Goal: Information Seeking & Learning: Learn about a topic

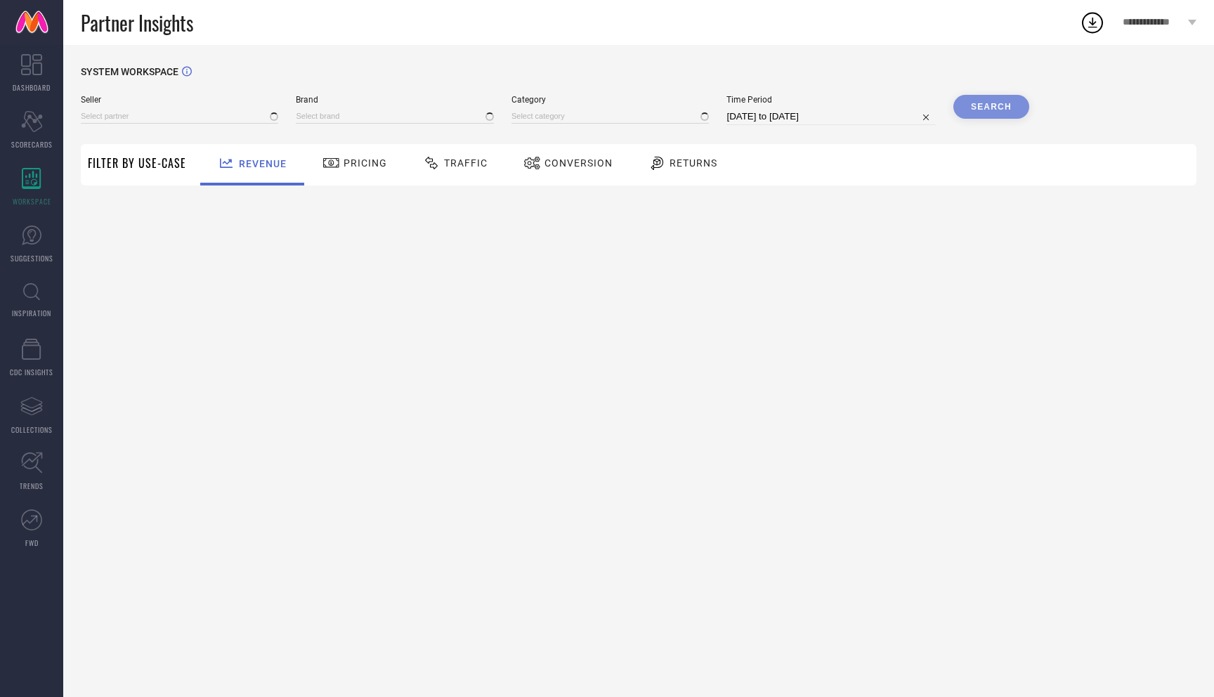
type input "All"
type input "1 STOP FASHION"
type input "All"
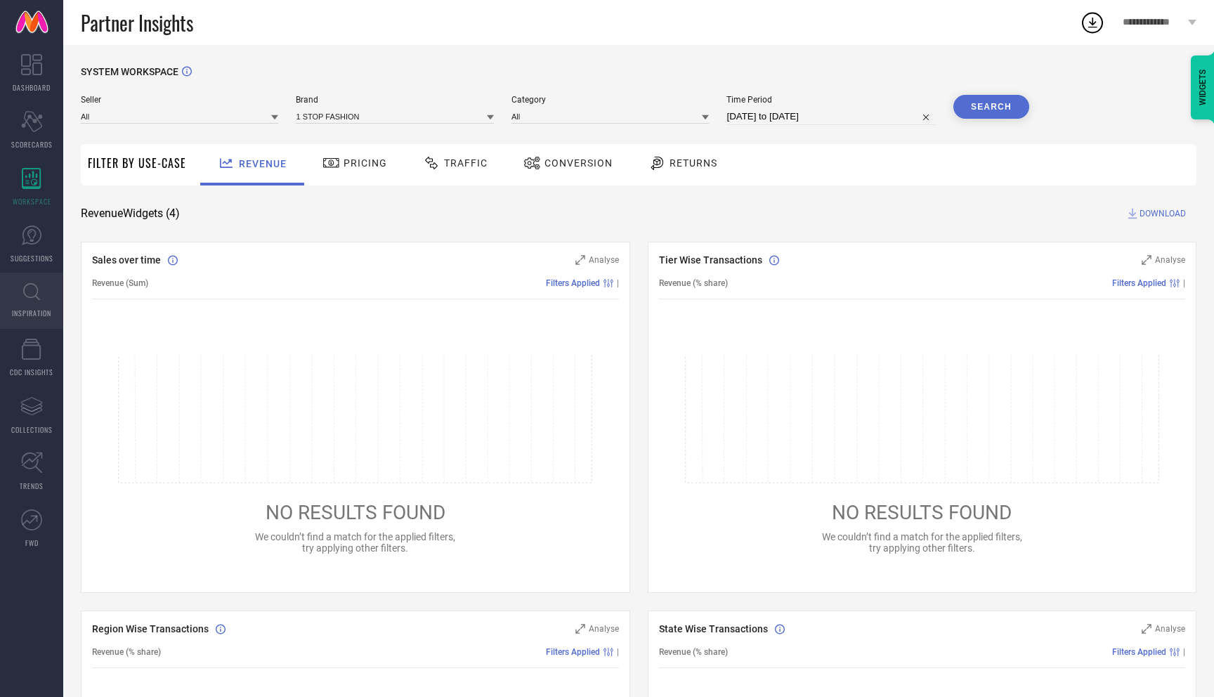
click at [28, 303] on link "INSPIRATION" at bounding box center [31, 301] width 63 height 56
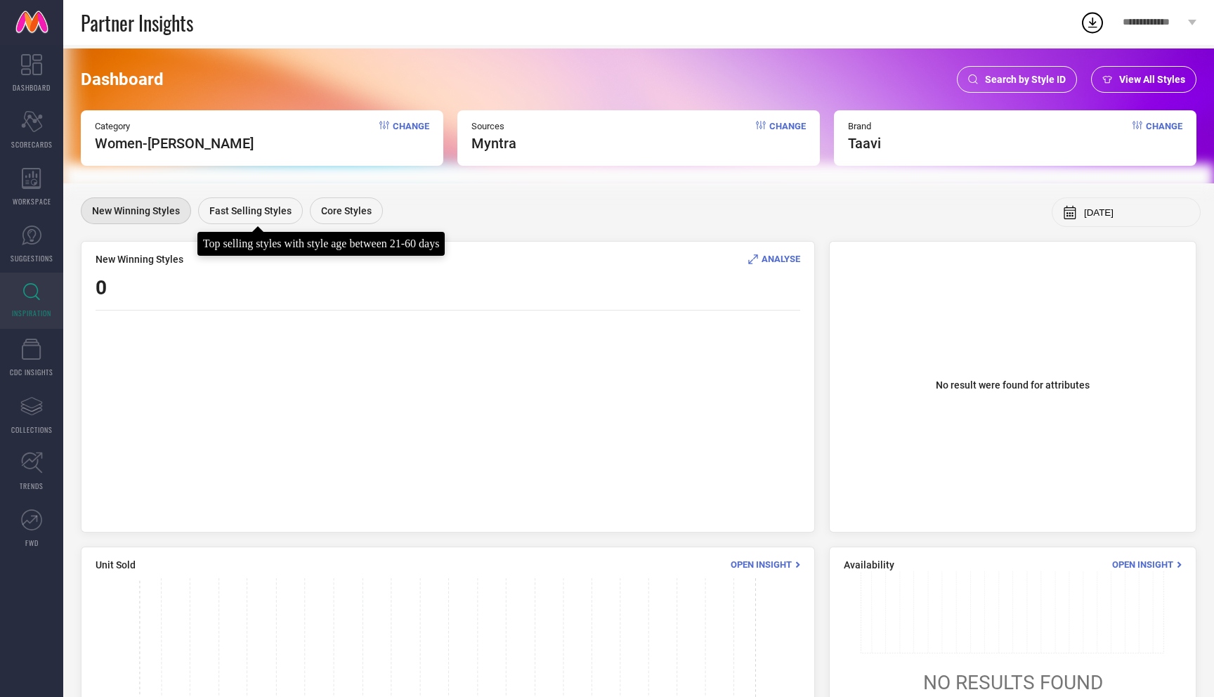
click at [263, 211] on span "Fast Selling Styles" at bounding box center [250, 210] width 82 height 11
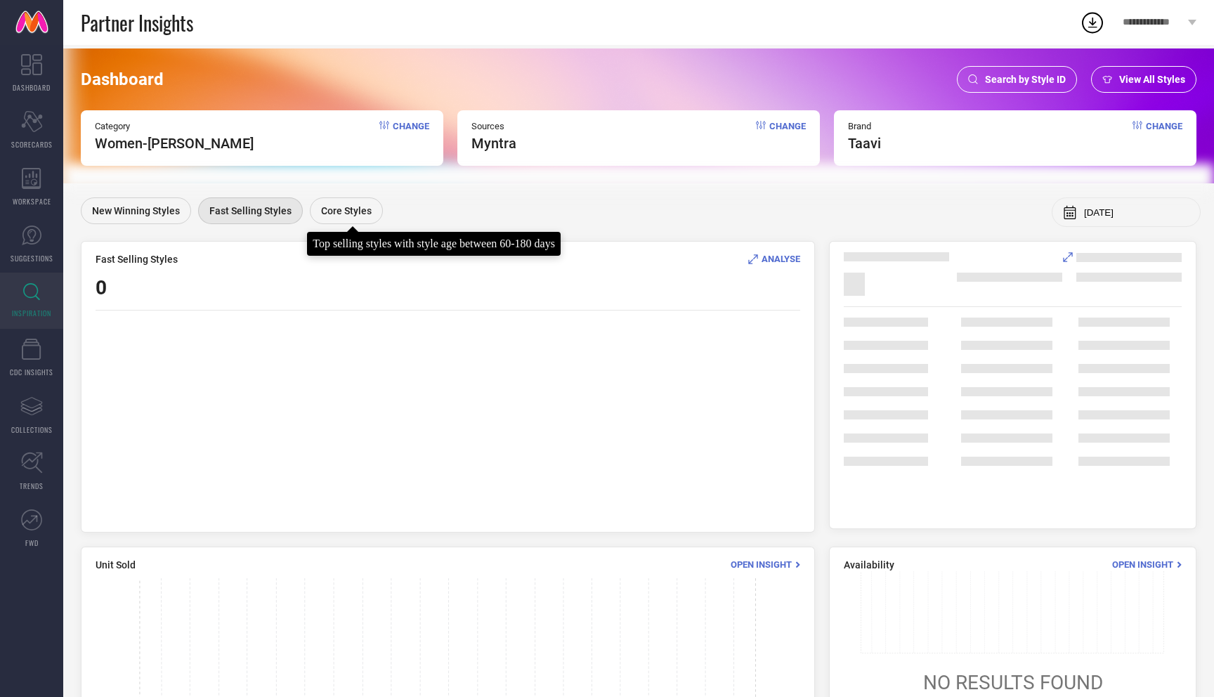
click at [358, 209] on span "Core Styles" at bounding box center [346, 210] width 51 height 11
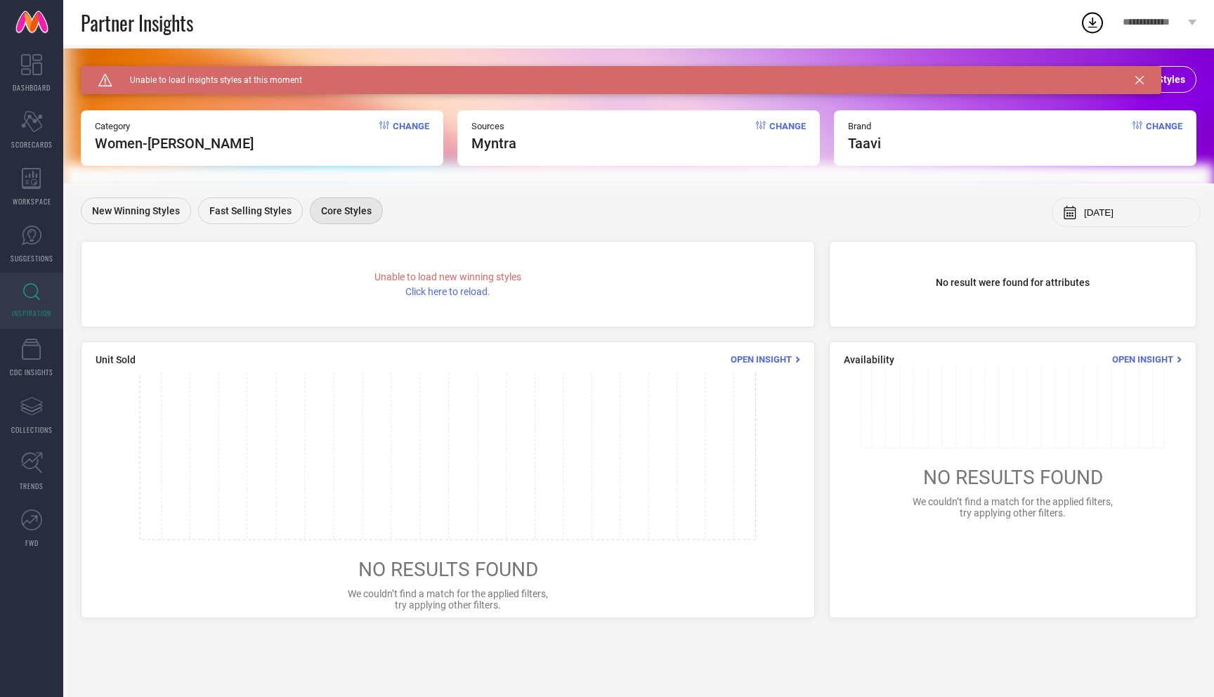
click at [1141, 77] on icon at bounding box center [1139, 80] width 8 height 8
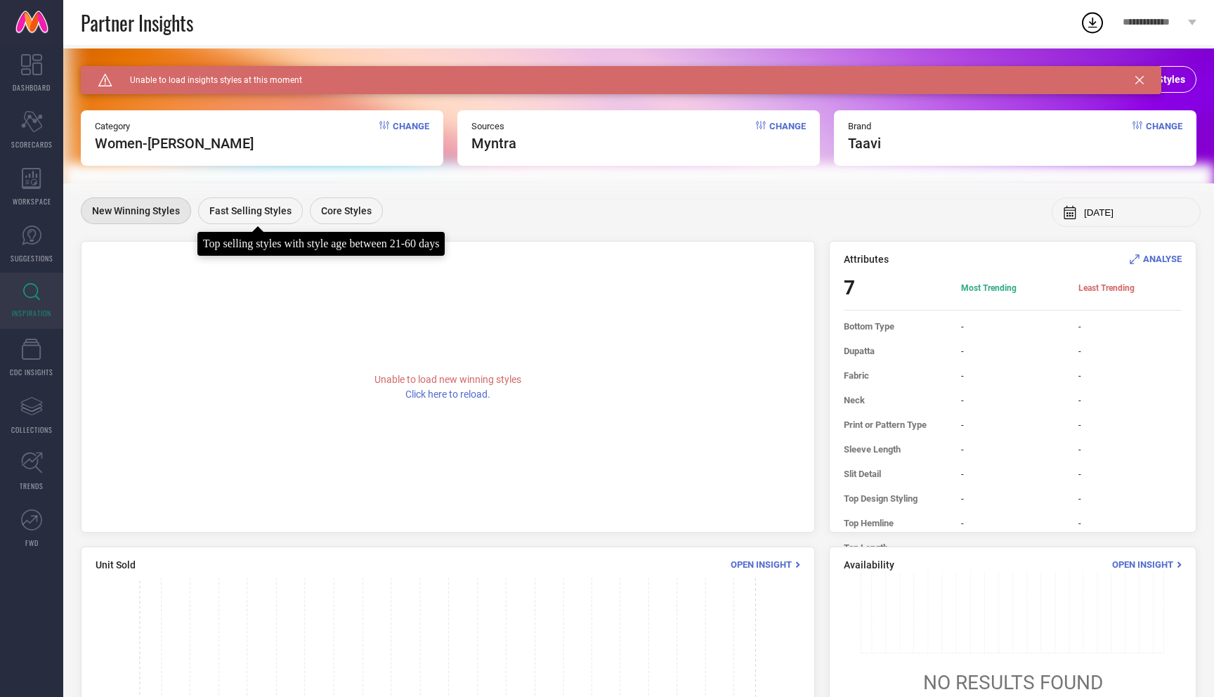
click at [228, 219] on div "Fast Selling Styles" at bounding box center [250, 210] width 105 height 27
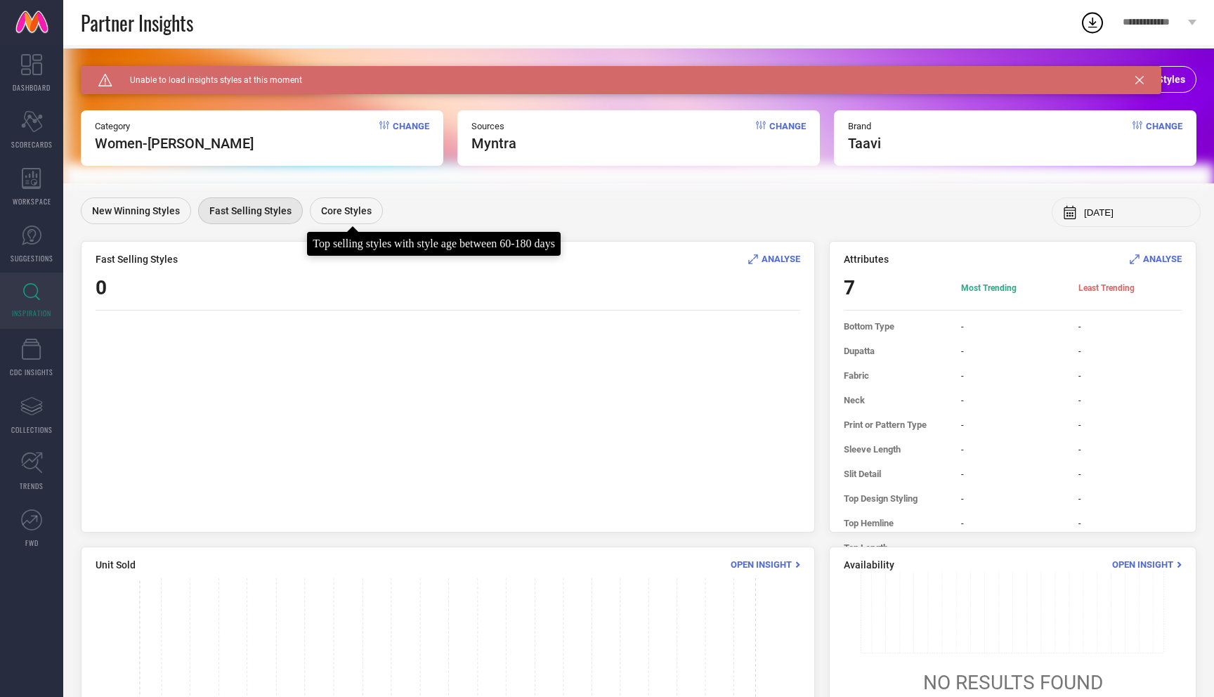
click at [339, 208] on span "Core Styles" at bounding box center [346, 210] width 51 height 11
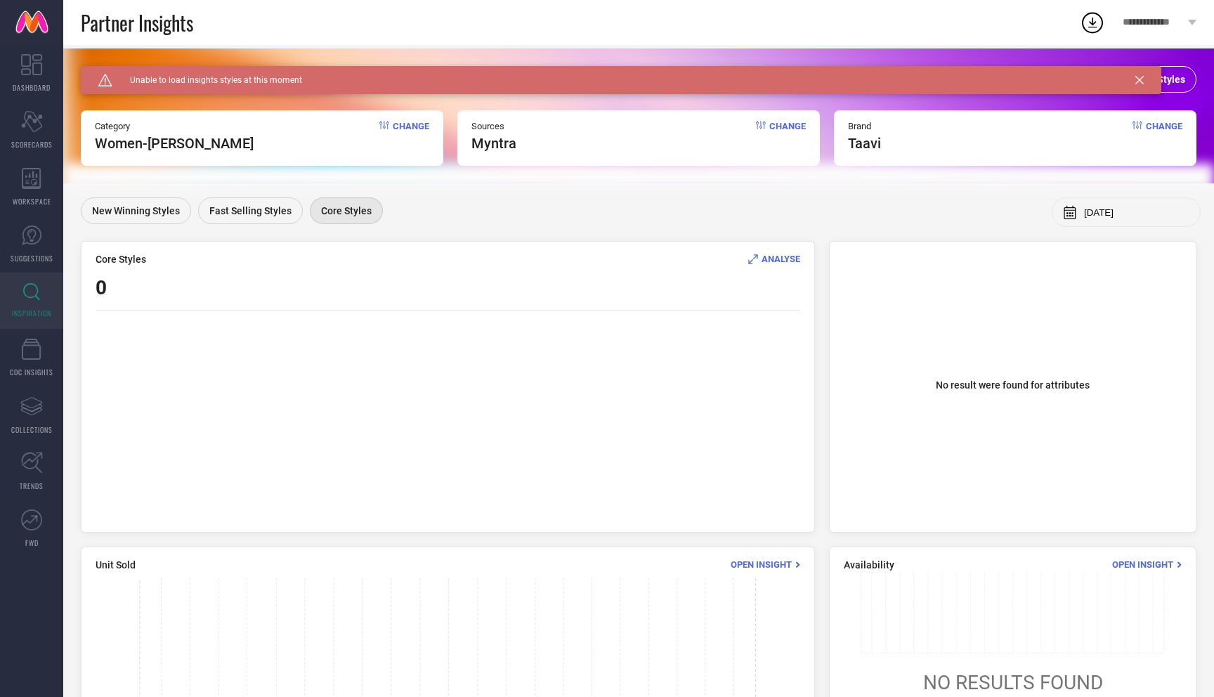
click at [410, 131] on span "Change" at bounding box center [411, 136] width 37 height 31
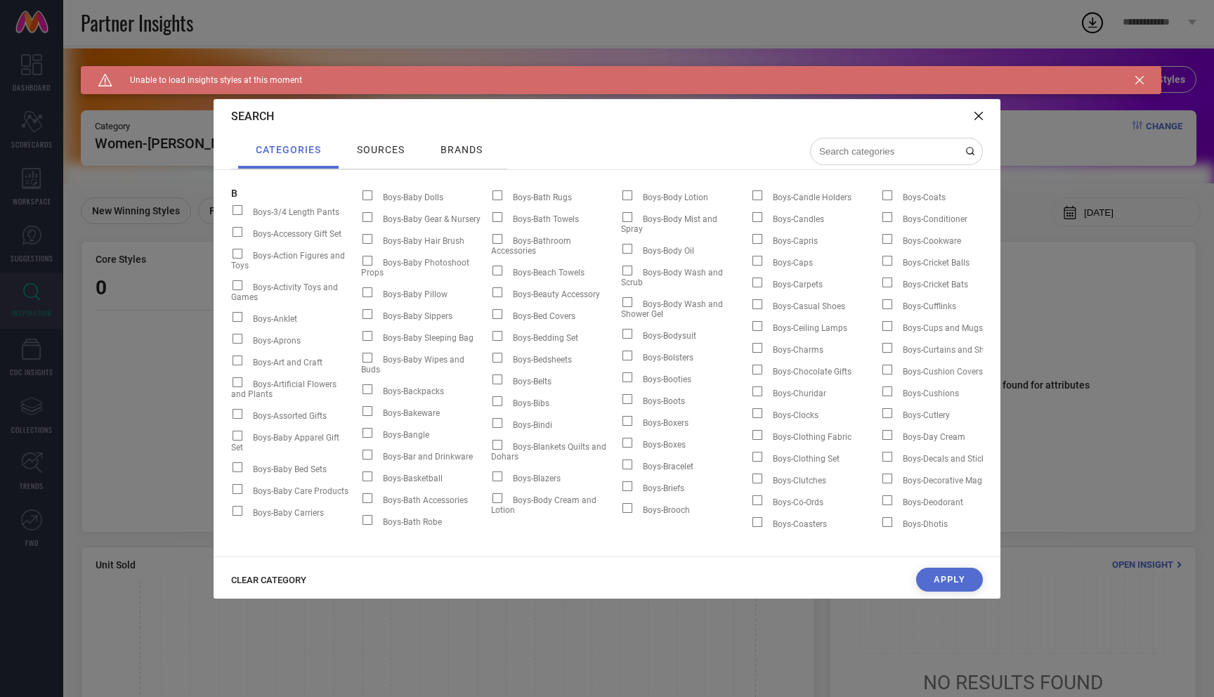
click at [280, 577] on span "CLEAR CATEGORY" at bounding box center [268, 580] width 75 height 11
click at [854, 152] on input at bounding box center [888, 151] width 140 height 12
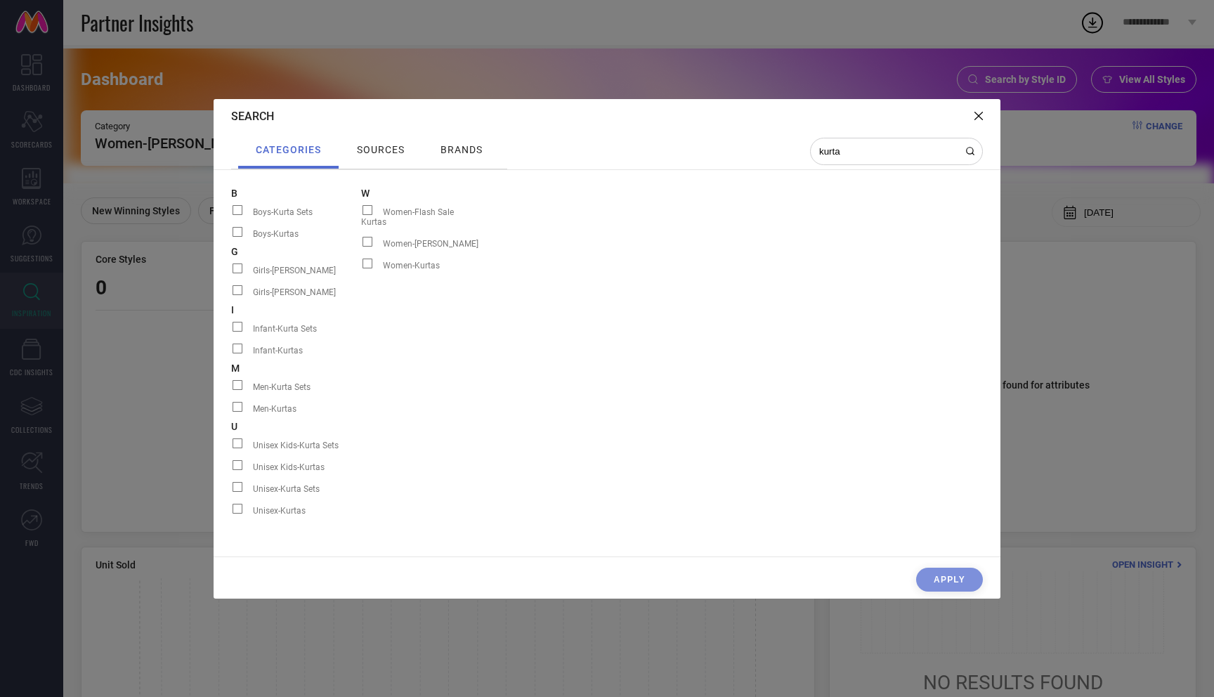
type input "kurta"
click at [369, 237] on span at bounding box center [367, 242] width 10 height 10
click at [361, 247] on input "Women-[PERSON_NAME]" at bounding box center [361, 247] width 0 height 0
